Goal: Task Accomplishment & Management: Manage account settings

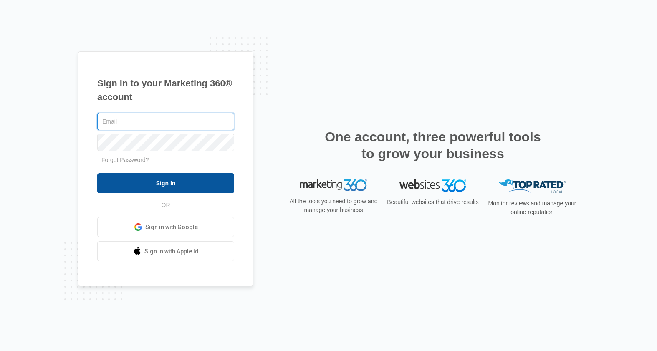
type input "[PERSON_NAME][EMAIL_ADDRESS][DOMAIN_NAME]"
click at [154, 186] on input "Sign In" at bounding box center [165, 183] width 137 height 20
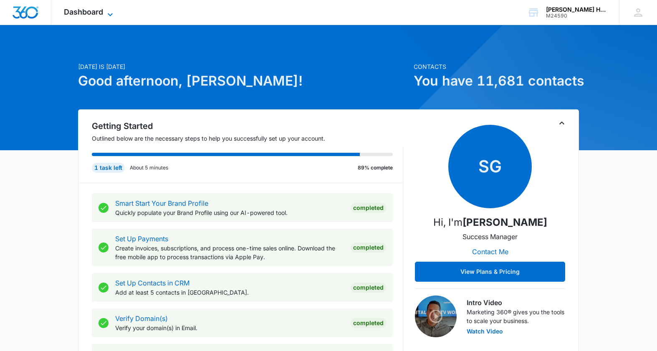
click at [89, 10] on span "Dashboard" at bounding box center [83, 12] width 39 height 9
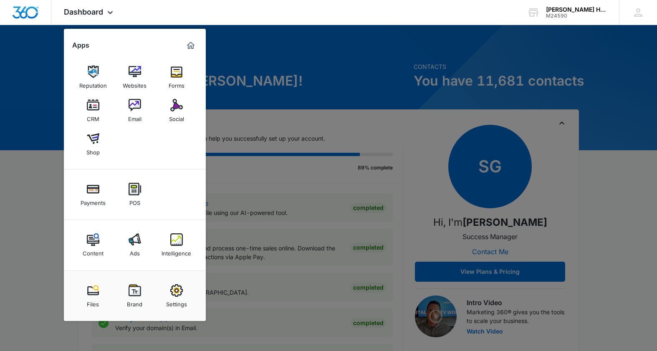
click at [135, 106] on img at bounding box center [135, 105] width 13 height 13
